Goal: Task Accomplishment & Management: Manage account settings

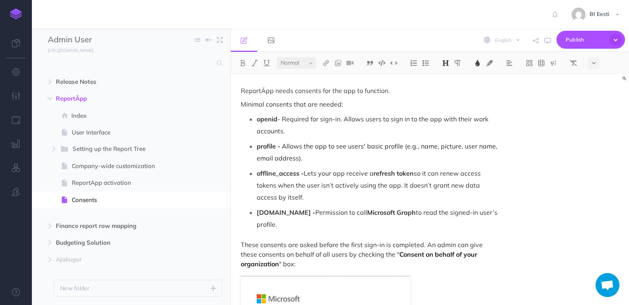
select select "null"
click at [216, 200] on icon "button" at bounding box center [215, 200] width 6 height 10
click at [196, 254] on link "Settings" at bounding box center [193, 253] width 60 height 13
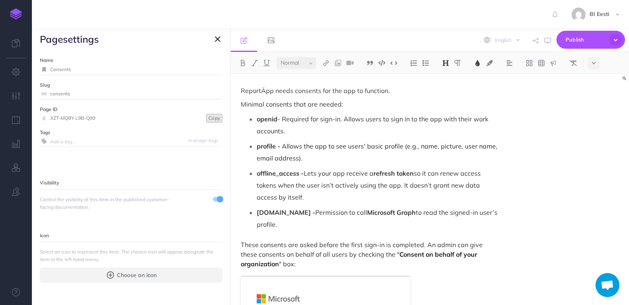
click at [206, 120] on button "Copy" at bounding box center [214, 118] width 16 height 9
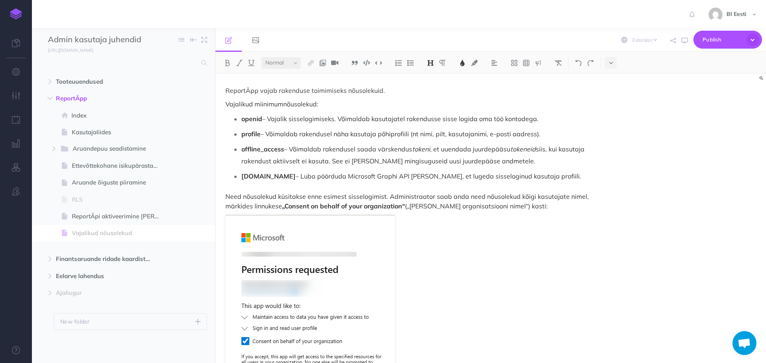
select select "et"
select select "null"
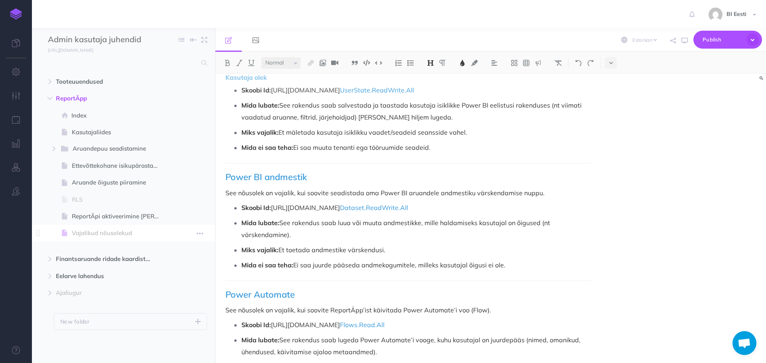
click at [118, 232] on span "Vajalikud nõusolekud" at bounding box center [119, 234] width 95 height 10
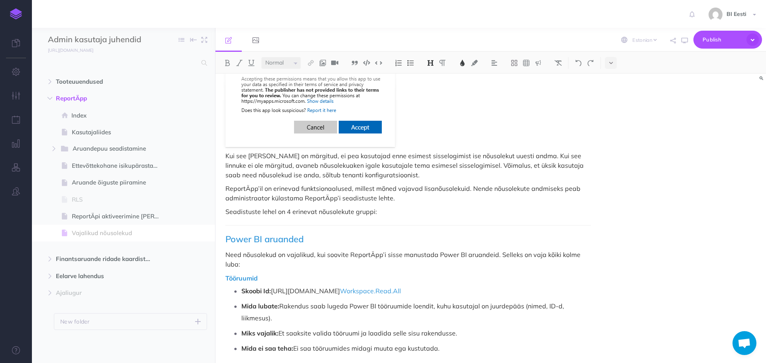
scroll to position [359, 0]
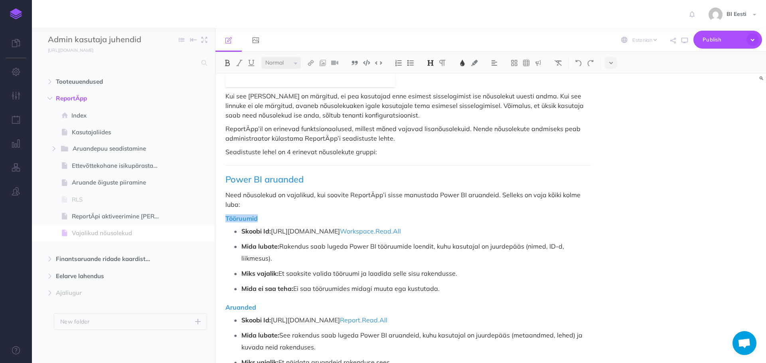
drag, startPoint x: 260, startPoint y: 221, endPoint x: 219, endPoint y: 218, distance: 40.8
click at [219, 218] on div "ReportÄpp vajab rakenduse toimimiseks nõusolekuid. Vajalikud miinimumnõusolekud…" at bounding box center [407, 343] width 385 height 1257
click at [314, 62] on img at bounding box center [310, 63] width 7 height 6
click at [312, 104] on icon at bounding box center [311, 101] width 4 height 6
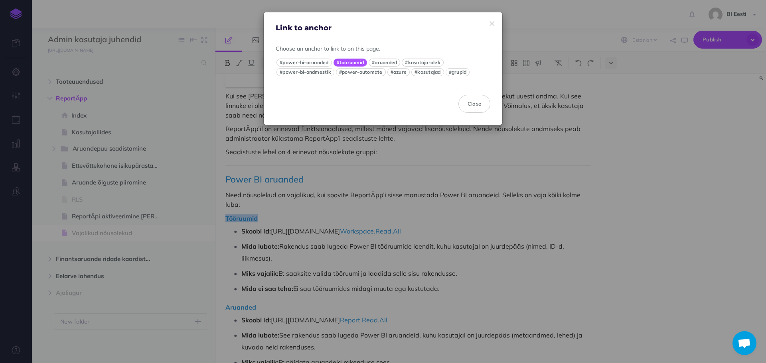
click at [354, 61] on button "#tooruumid" at bounding box center [350, 63] width 34 height 8
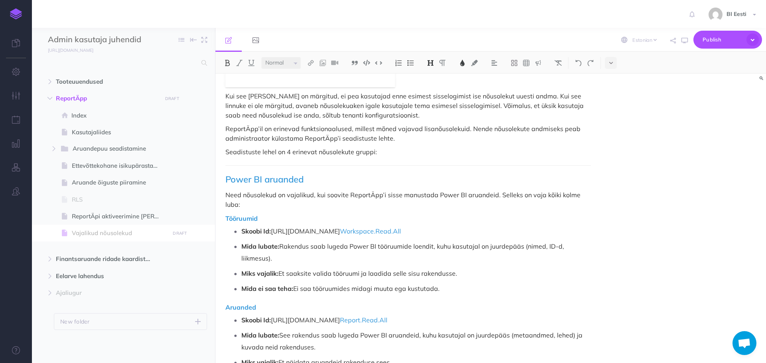
scroll to position [479, 0]
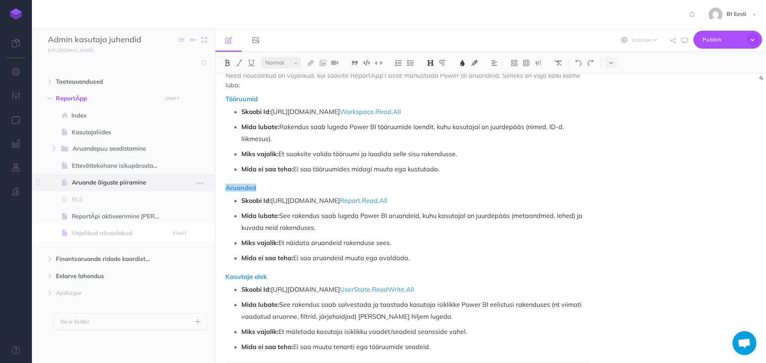
drag, startPoint x: 255, startPoint y: 188, endPoint x: 215, endPoint y: 186, distance: 40.3
click at [215, 186] on div "Admin kasutaja juhendid Collapse all Expand all Expand to root folders https://…" at bounding box center [399, 195] width 734 height 335
click at [311, 63] on img at bounding box center [310, 63] width 7 height 6
click at [314, 101] on button at bounding box center [311, 101] width 12 height 12
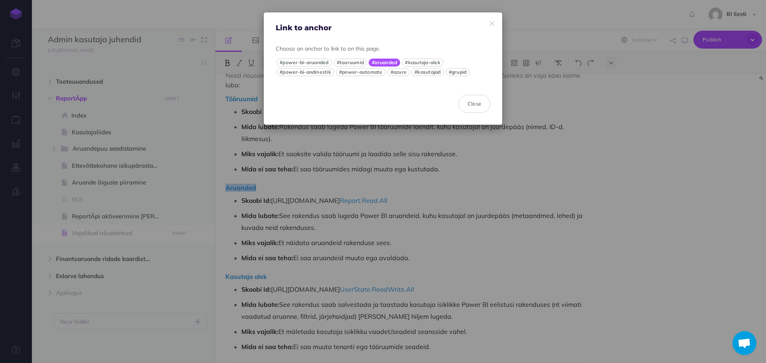
click at [382, 63] on button "#aruanded" at bounding box center [384, 63] width 32 height 8
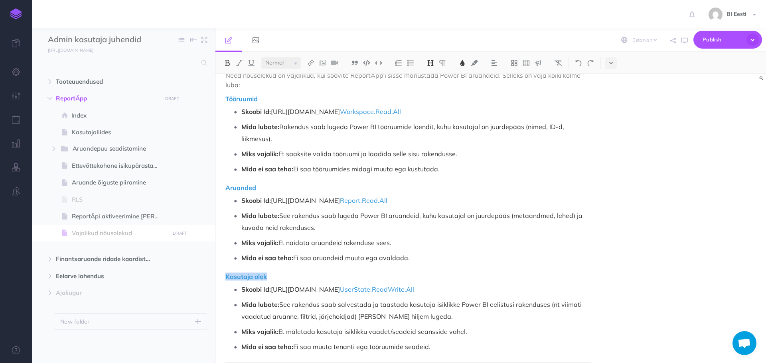
drag, startPoint x: 266, startPoint y: 277, endPoint x: 222, endPoint y: 275, distance: 44.3
click at [222, 275] on div "ReportÄpp vajab rakenduse toimimiseks nõusolekuid. Vajalikud miinimumnõusolekud…" at bounding box center [407, 223] width 385 height 1257
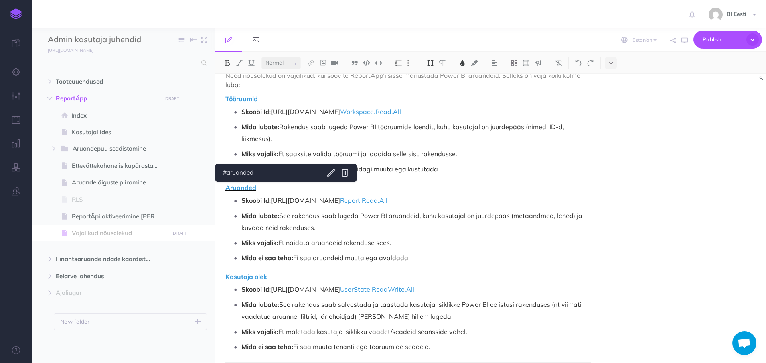
click at [242, 187] on span "Aruanded" at bounding box center [240, 188] width 31 height 8
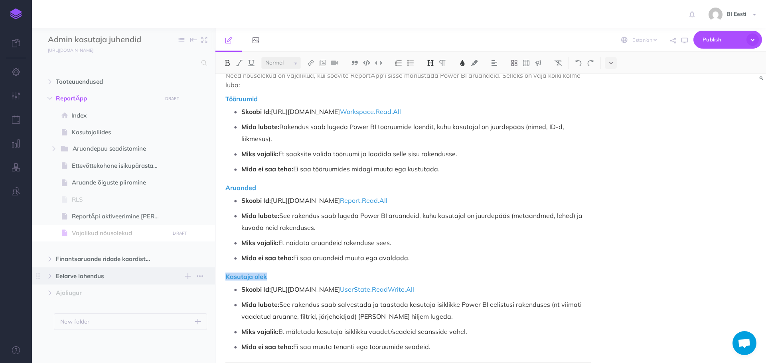
drag, startPoint x: 268, startPoint y: 276, endPoint x: 209, endPoint y: 275, distance: 59.0
click at [209, 275] on div "Admin kasutaja juhendid Collapse all Expand all Expand to root folders https://…" at bounding box center [399, 195] width 734 height 335
click at [313, 60] on img at bounding box center [310, 63] width 7 height 6
click at [308, 100] on button at bounding box center [311, 101] width 12 height 12
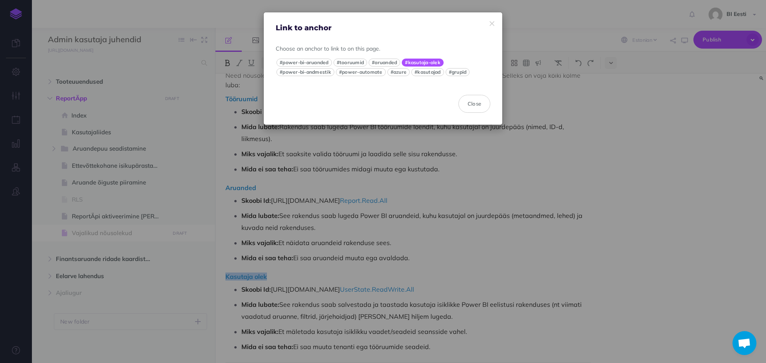
click at [430, 63] on button "#kasutaja-olek" at bounding box center [423, 63] width 42 height 8
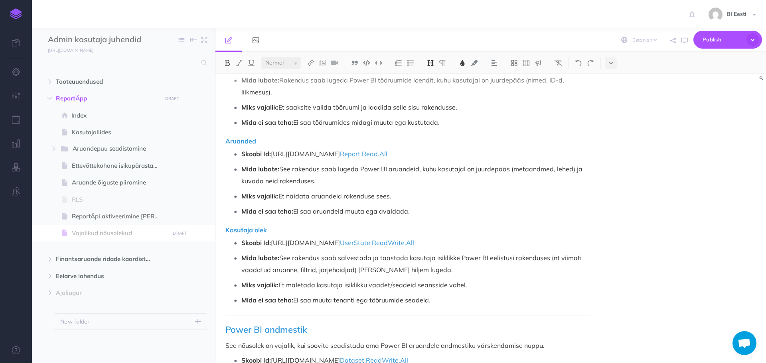
scroll to position [598, 0]
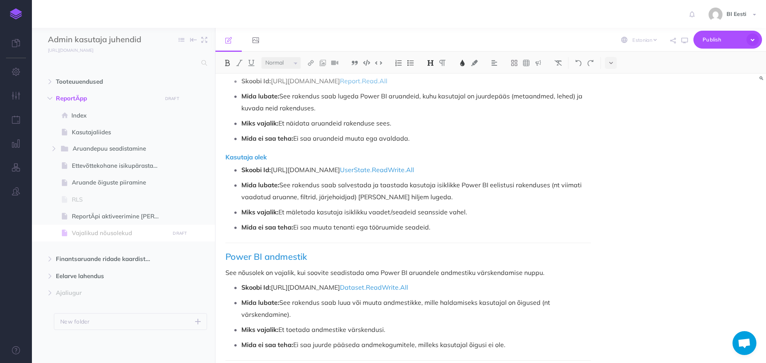
click at [246, 163] on div "ReportÄpp vajab rakenduse toimimiseks nõusolekuid. Vajalikud miinimumnõusolekud…" at bounding box center [407, 104] width 385 height 1257
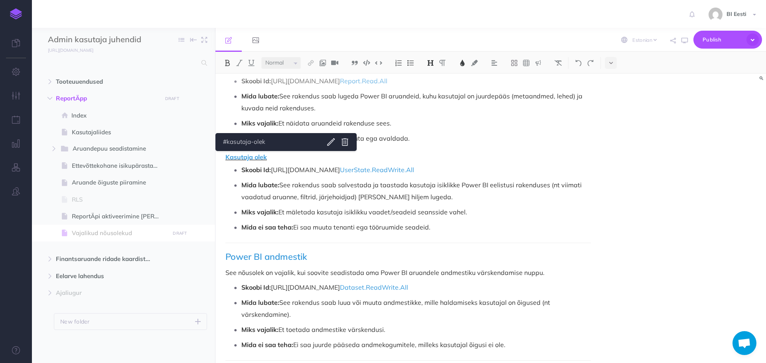
click at [254, 156] on span "Kasutaja olek" at bounding box center [245, 157] width 41 height 8
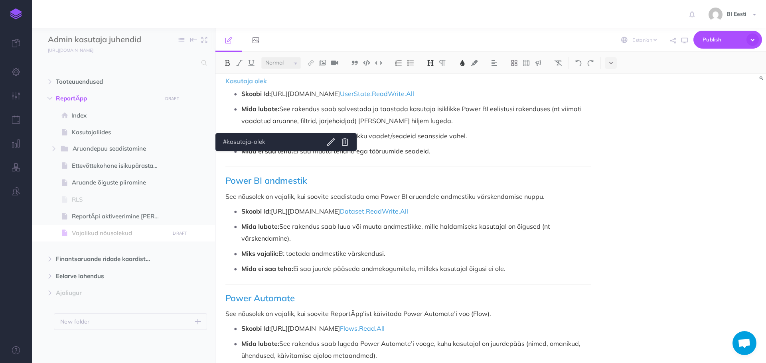
scroll to position [678, 0]
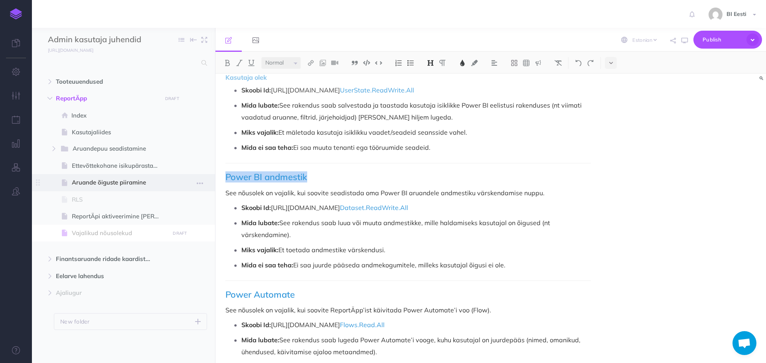
drag, startPoint x: 307, startPoint y: 175, endPoint x: 210, endPoint y: 179, distance: 96.6
click at [210, 179] on div "Admin kasutaja juhendid Collapse all Expand all Expand to root folders https://…" at bounding box center [399, 195] width 734 height 335
click at [312, 64] on img at bounding box center [310, 63] width 7 height 6
click at [312, 103] on icon at bounding box center [311, 101] width 4 height 6
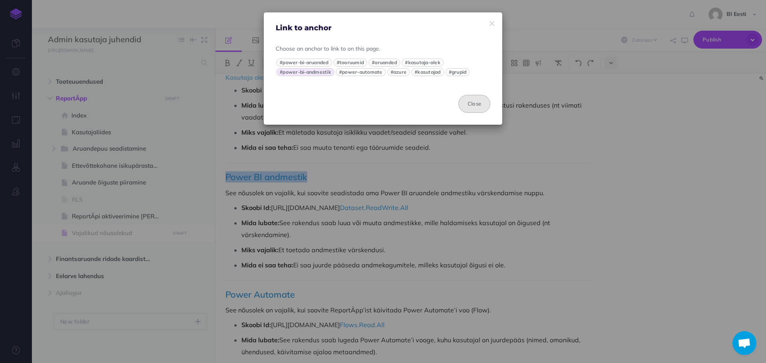
click at [481, 104] on button "Close" at bounding box center [474, 104] width 32 height 18
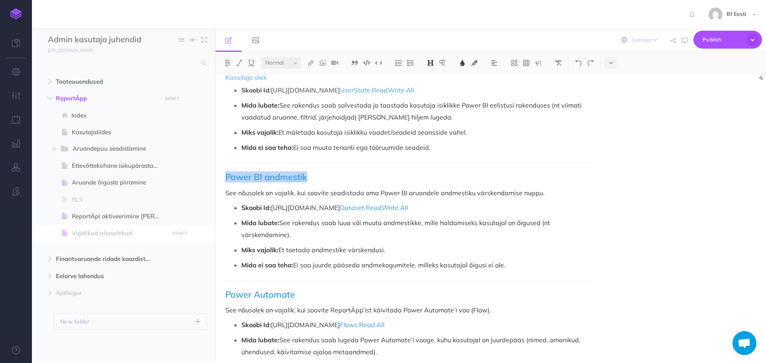
click at [310, 172] on h2 "Power BI andmestik" at bounding box center [407, 177] width 365 height 10
click at [278, 179] on span "Power BI andmestik" at bounding box center [266, 176] width 82 height 11
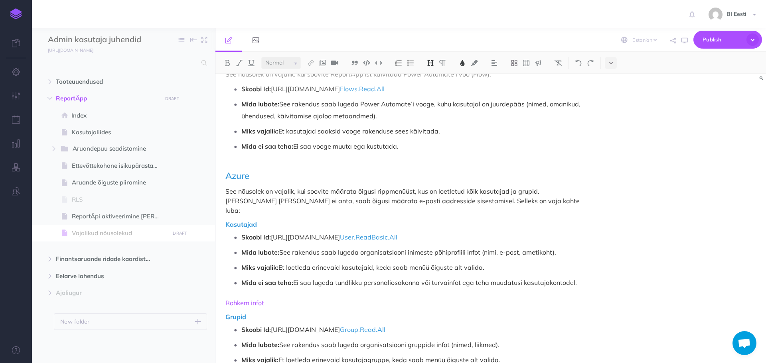
scroll to position [915, 0]
drag, startPoint x: 256, startPoint y: 214, endPoint x: 219, endPoint y: 217, distance: 38.0
click at [311, 63] on img at bounding box center [310, 63] width 7 height 6
click at [314, 101] on button at bounding box center [311, 101] width 12 height 12
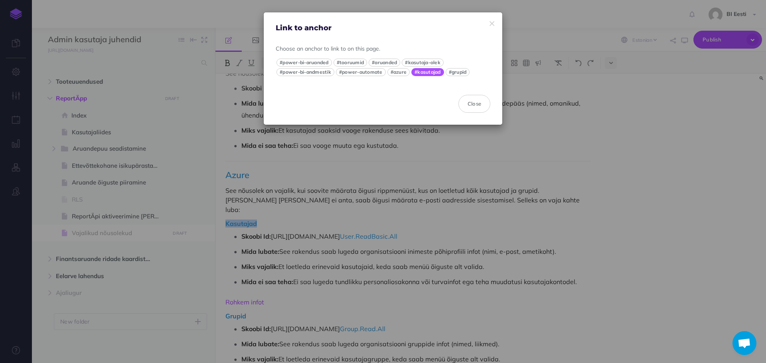
click at [433, 73] on button "#kasutajad" at bounding box center [427, 72] width 33 height 8
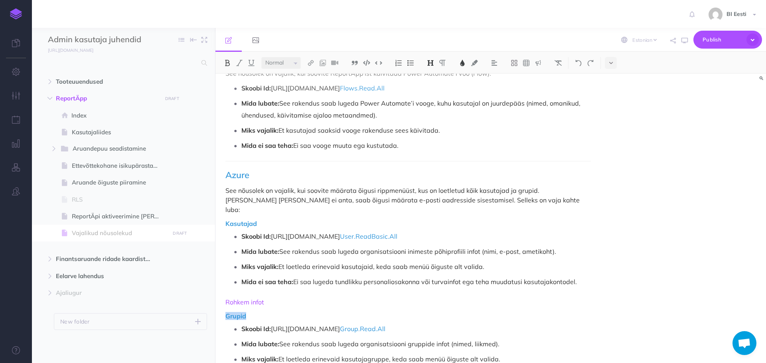
drag, startPoint x: 248, startPoint y: 308, endPoint x: 223, endPoint y: 307, distance: 25.5
click at [310, 62] on img at bounding box center [310, 63] width 7 height 6
click at [311, 102] on icon at bounding box center [311, 101] width 4 height 6
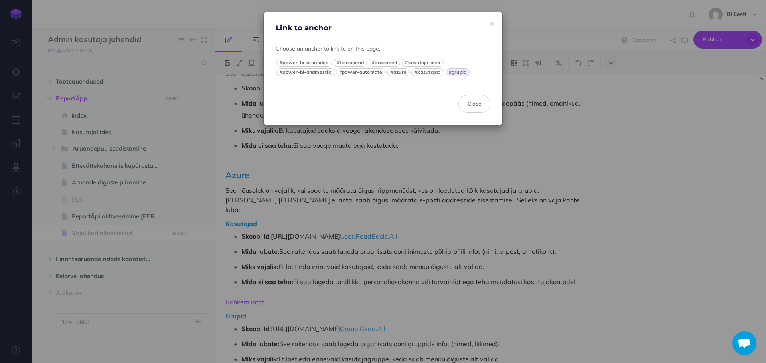
click at [463, 67] on div "#power-bi-aruanded #tooruumid #aruanded #kasutaja-olek #power-bi-andmestik #pow…" at bounding box center [383, 67] width 215 height 20
click at [461, 71] on button "#grupid" at bounding box center [457, 72] width 24 height 8
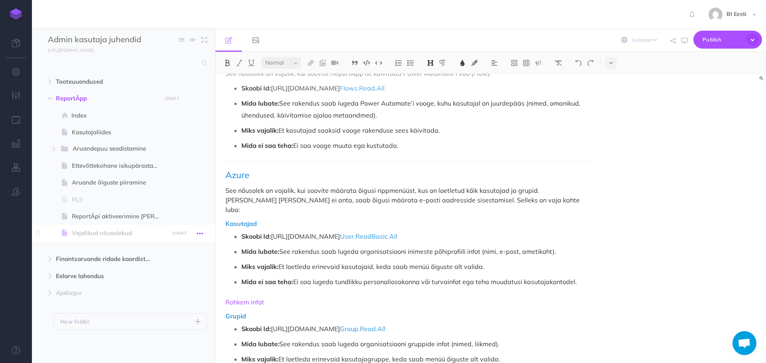
click at [197, 233] on icon "button" at bounding box center [200, 234] width 6 height 10
click at [175, 288] on link "Settings" at bounding box center [177, 287] width 60 height 13
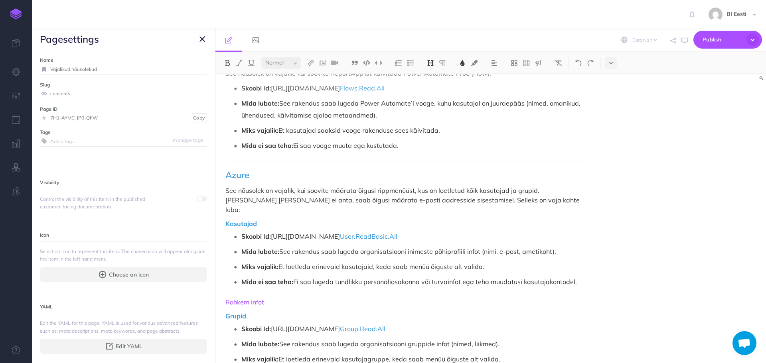
click at [197, 199] on span at bounding box center [200, 199] width 6 height 6
click at [203, 36] on icon "button" at bounding box center [202, 39] width 6 height 10
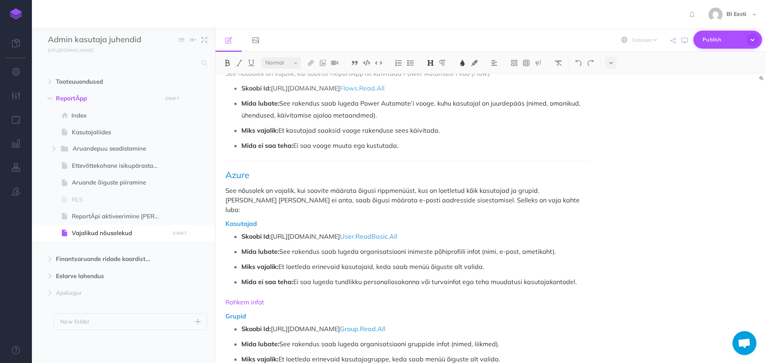
click at [711, 38] on span "Publish" at bounding box center [722, 39] width 40 height 12
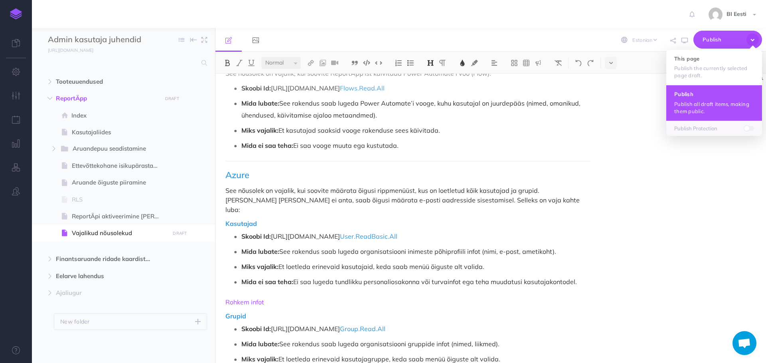
click at [712, 105] on p "Publish all draft items, making them public." at bounding box center [714, 107] width 80 height 14
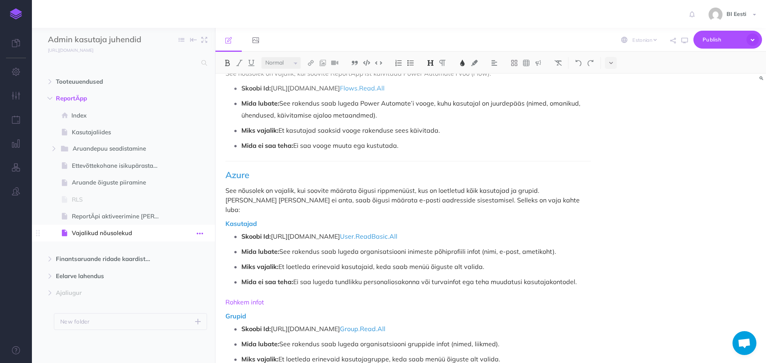
click at [197, 235] on icon "button" at bounding box center [200, 234] width 6 height 10
click at [185, 288] on link "Settings" at bounding box center [177, 287] width 60 height 13
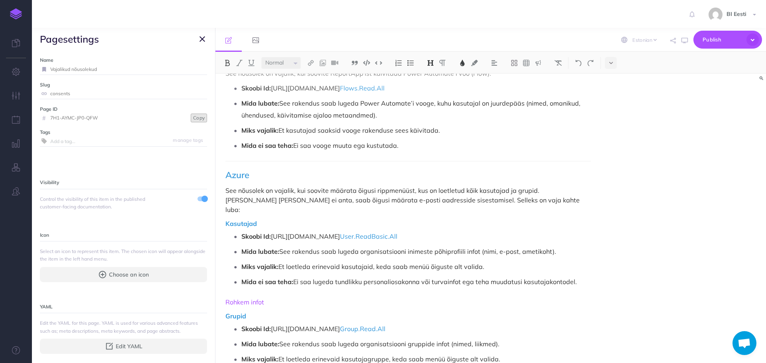
click at [195, 120] on button "Copy" at bounding box center [199, 118] width 16 height 9
click at [13, 10] on img at bounding box center [16, 13] width 12 height 11
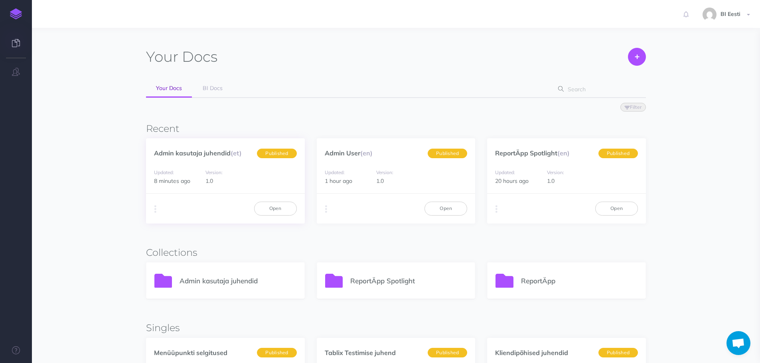
click at [148, 208] on div "Duplicate Export PDF Beta Markdown Beta Advanced Archive Open" at bounding box center [225, 208] width 159 height 30
click at [153, 209] on button "button" at bounding box center [156, 209] width 8 height 12
click at [198, 254] on button "Advanced" at bounding box center [196, 254] width 100 height 14
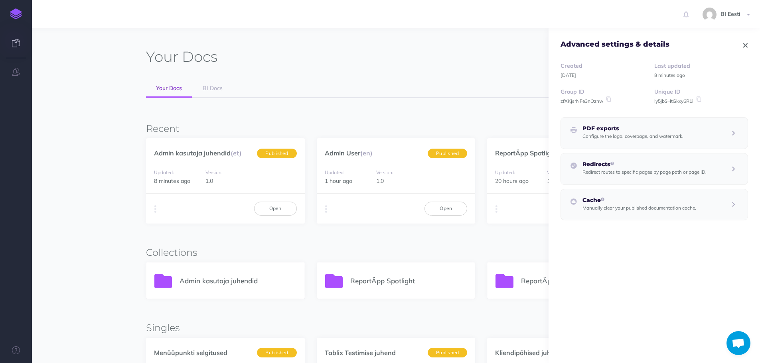
click at [695, 100] on icon at bounding box center [698, 100] width 7 height 6
click at [319, 210] on div "Duplicate Export PDF Beta Markdown Beta Advanced Archive Open" at bounding box center [396, 208] width 159 height 30
click at [327, 208] on button "button" at bounding box center [326, 209] width 8 height 12
click at [374, 256] on button "Advanced" at bounding box center [367, 254] width 100 height 14
click at [709, 100] on icon at bounding box center [710, 100] width 7 height 6
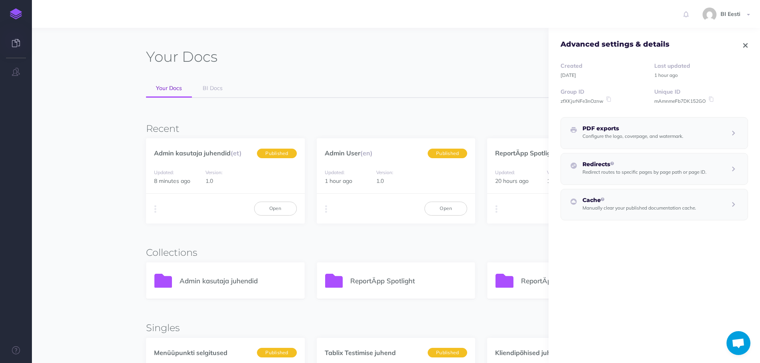
scroll to position [239, 0]
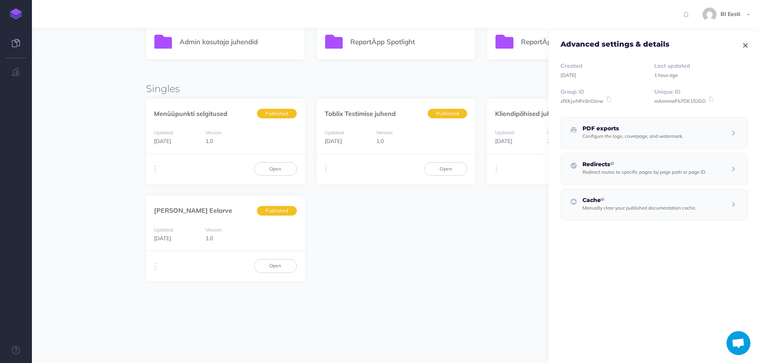
click at [743, 47] on icon "button" at bounding box center [745, 46] width 4 height 6
